Goal: Task Accomplishment & Management: Complete application form

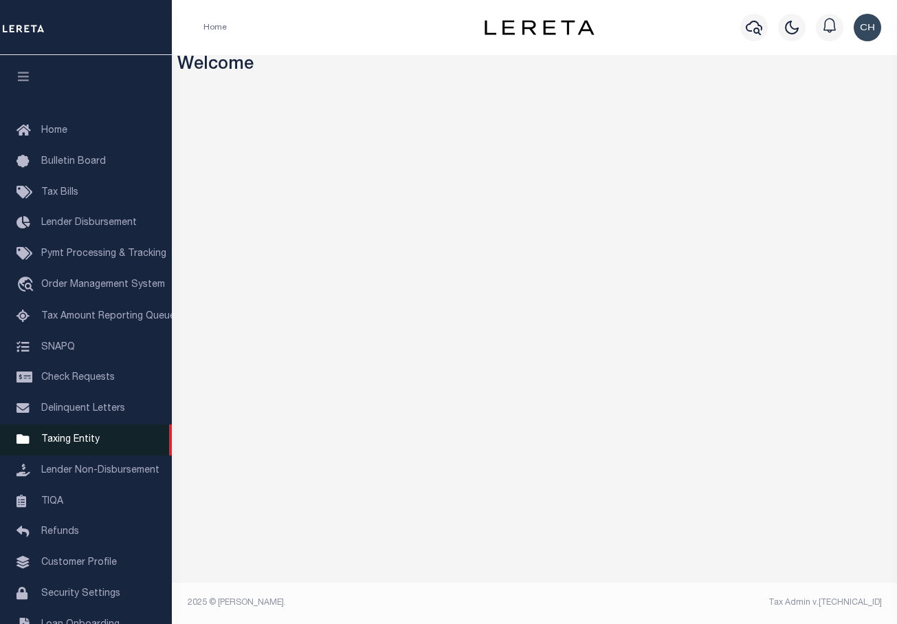
click at [83, 442] on span "Taxing Entity" at bounding box center [70, 440] width 58 height 10
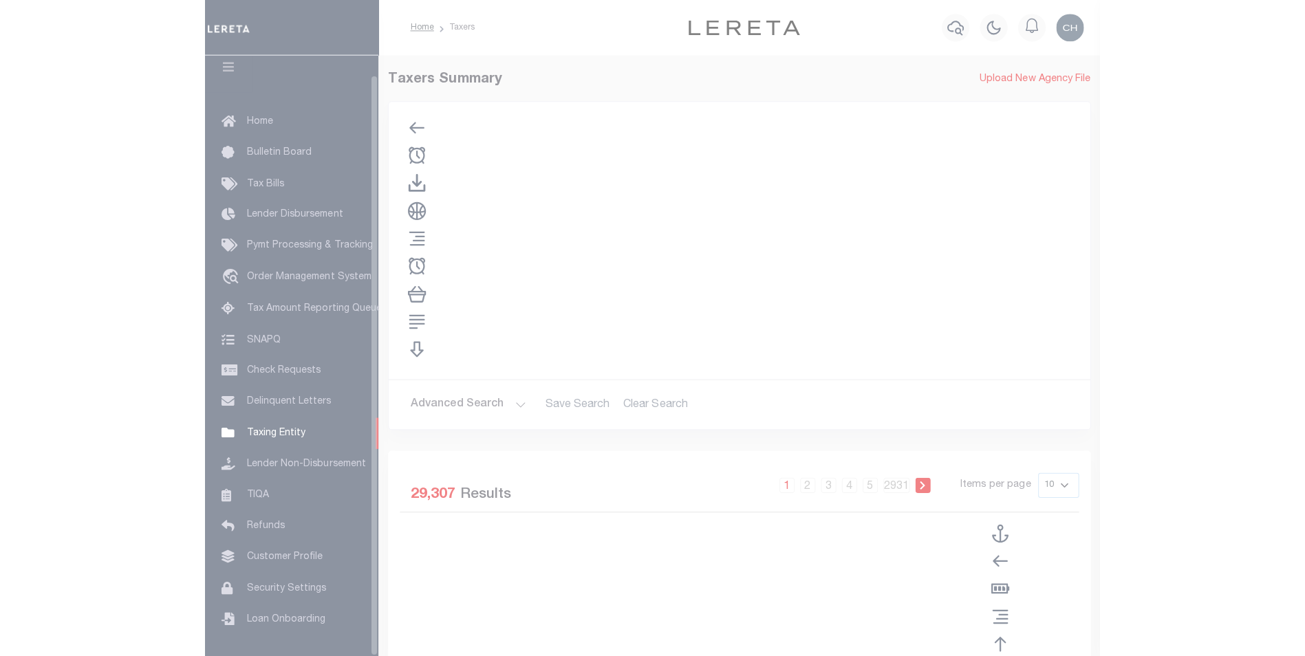
scroll to position [19, 0]
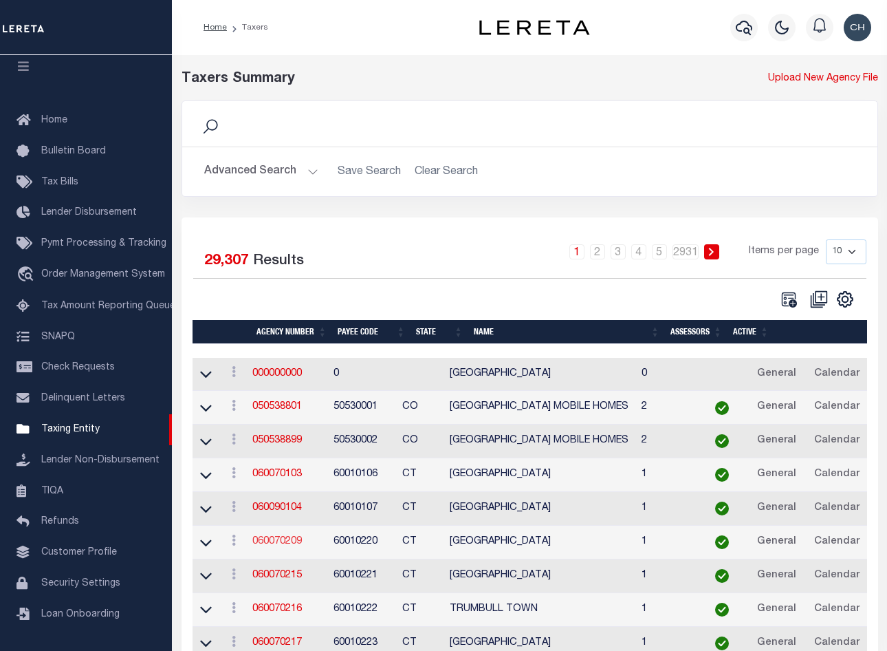
click at [274, 546] on link "060070209" at bounding box center [277, 541] width 50 height 10
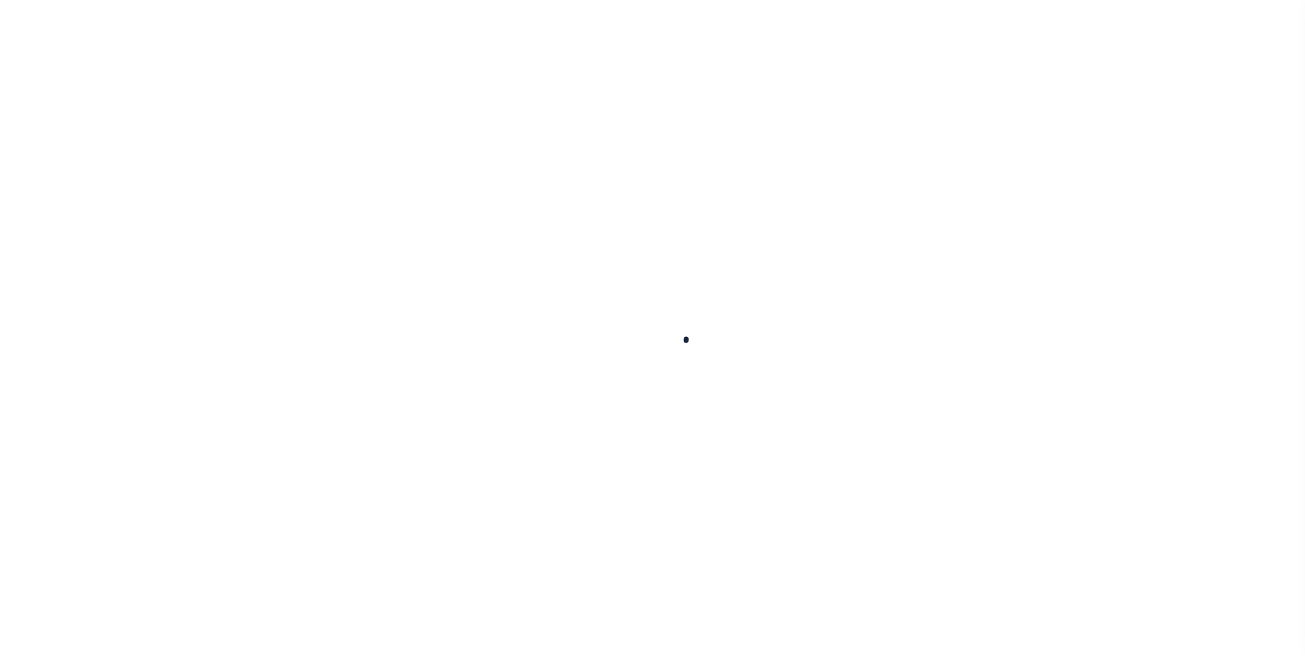
select select
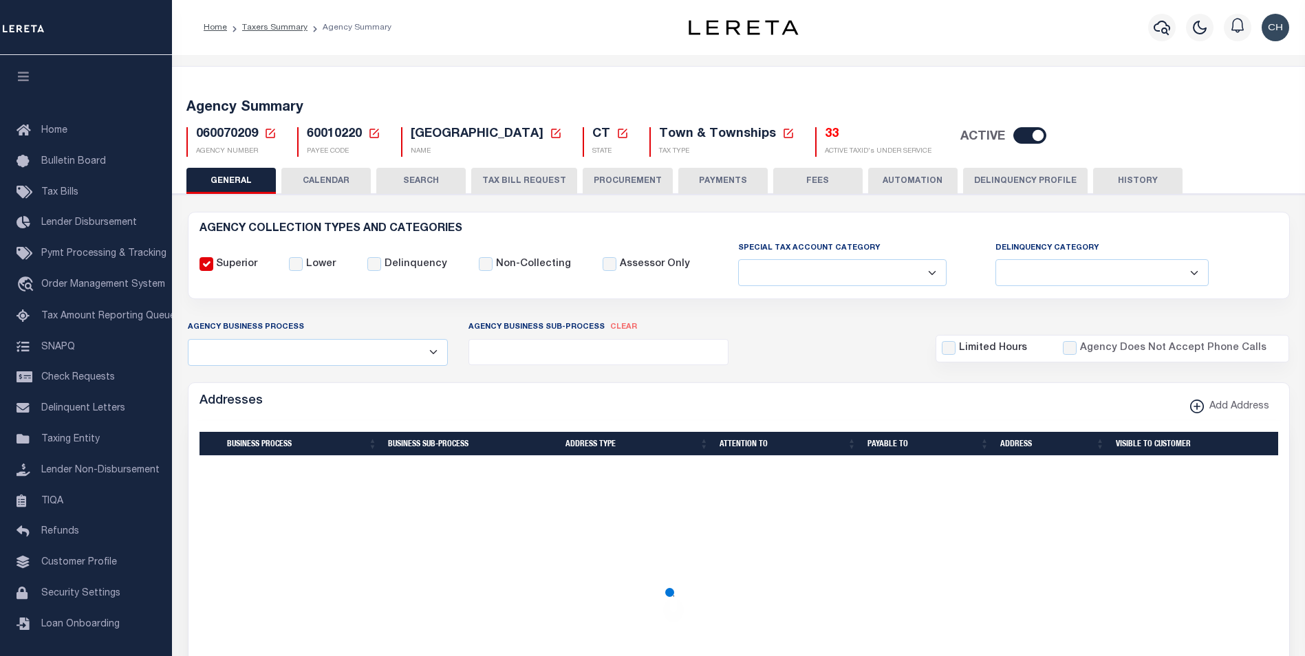
checkbox input "false"
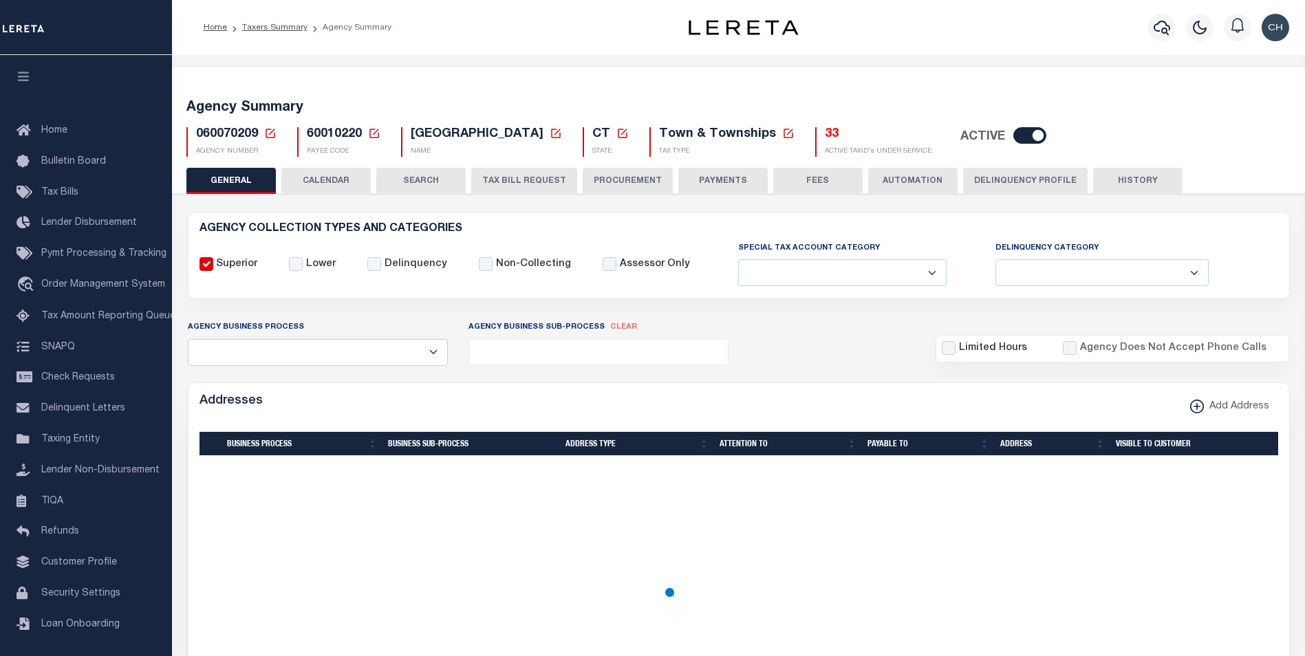
type input "900117019"
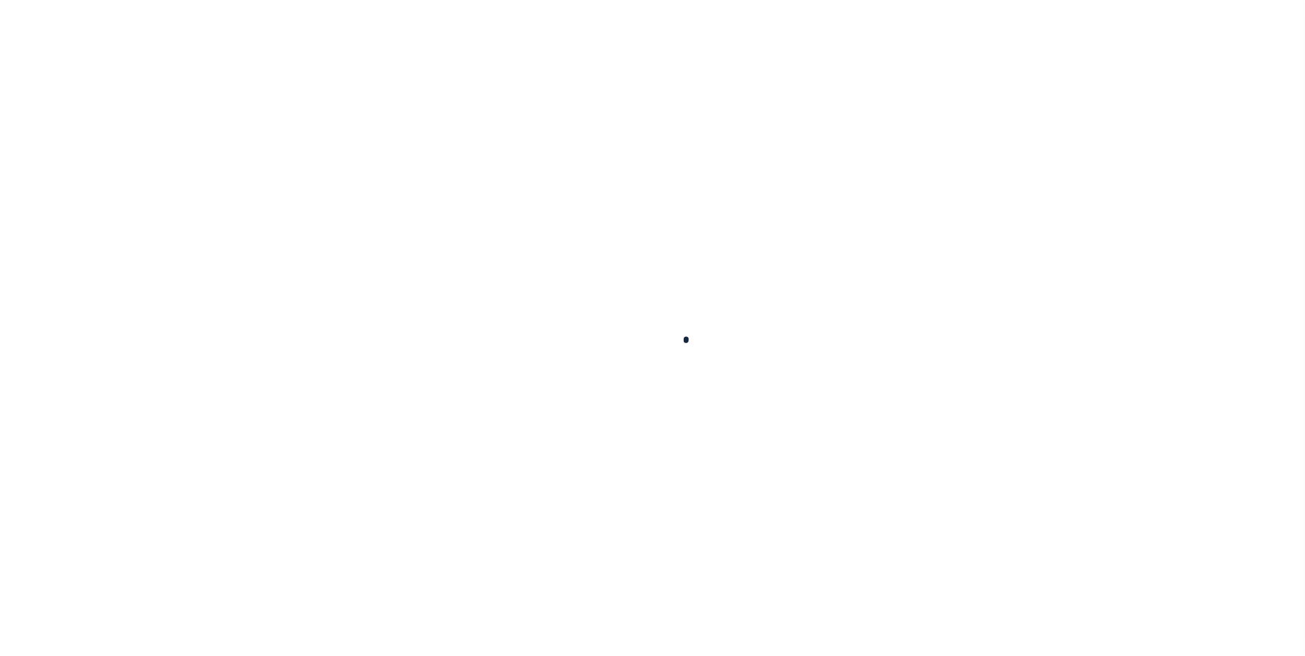
select select
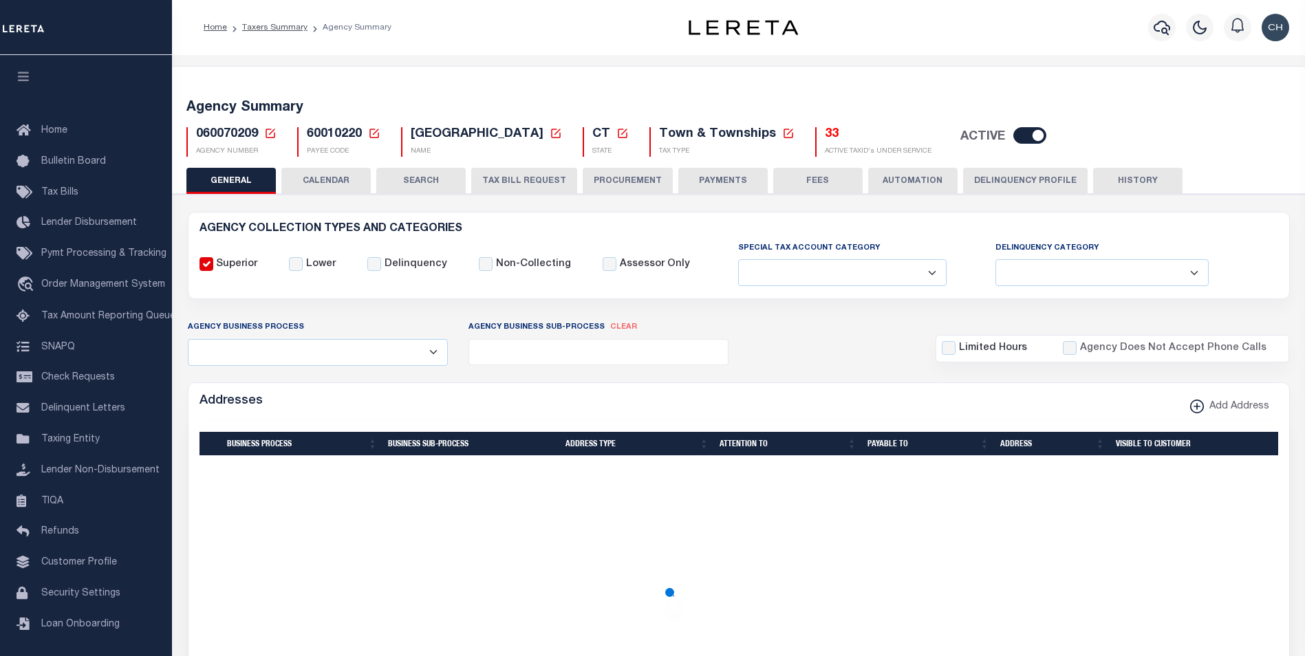
checkbox input "false"
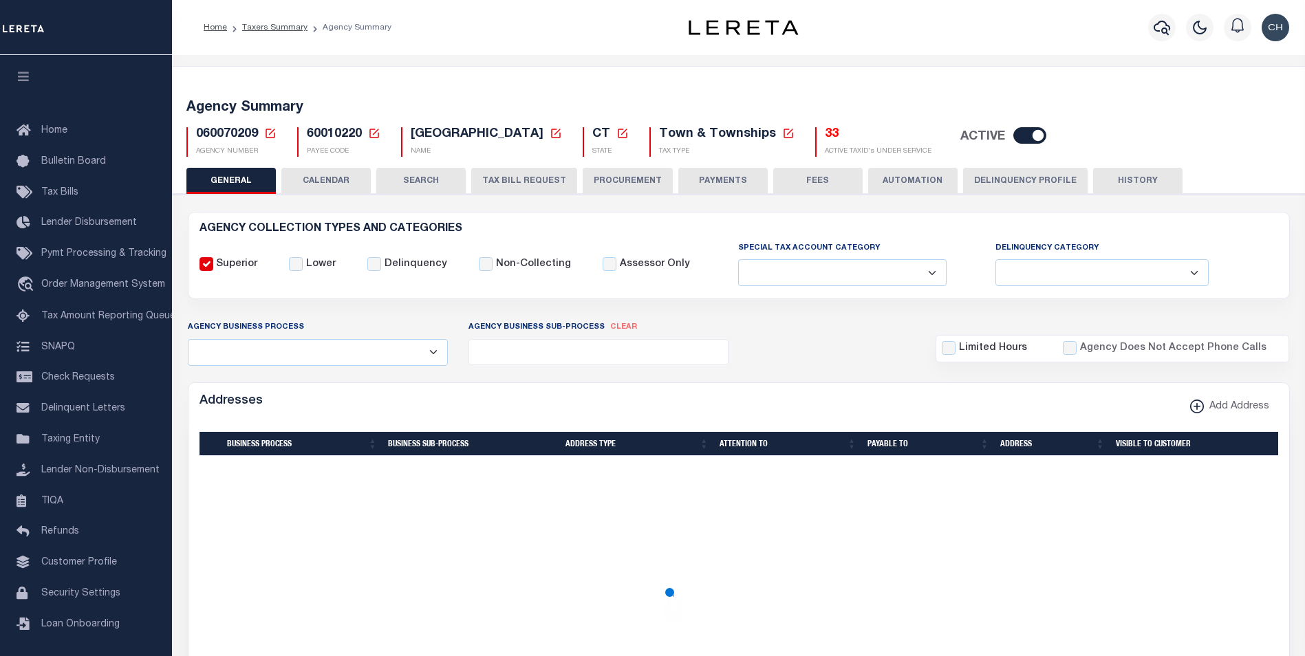
type input "900117019"
